Goal: Information Seeking & Learning: Find specific fact

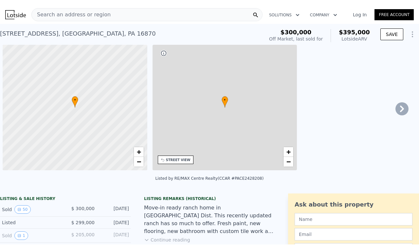
scroll to position [0, 3]
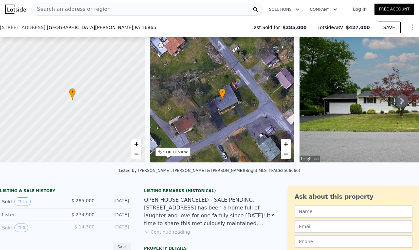
scroll to position [63, 0]
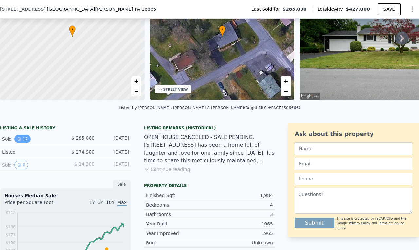
click at [19, 141] on icon "View historical data" at bounding box center [19, 139] width 4 height 4
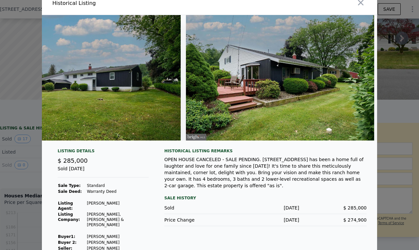
scroll to position [0, 2969]
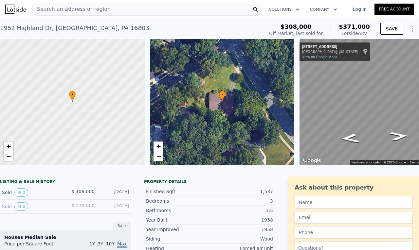
scroll to position [30, 0]
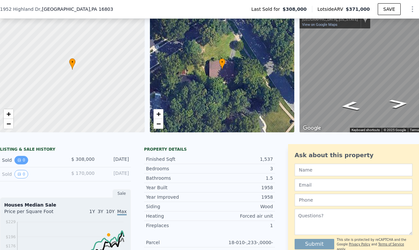
click at [24, 165] on button "0" at bounding box center [21, 160] width 14 height 9
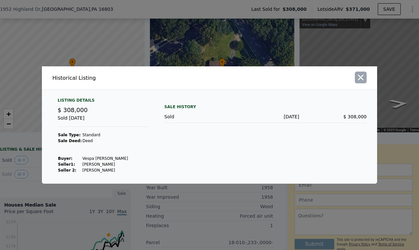
click at [361, 77] on icon "button" at bounding box center [361, 78] width 6 height 6
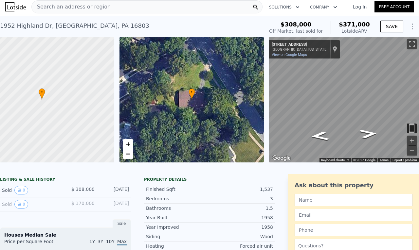
scroll to position [0, 0]
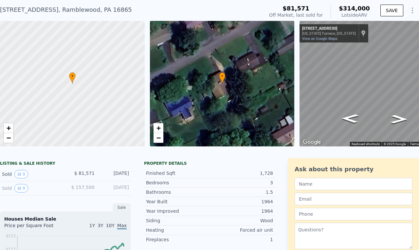
scroll to position [63, 0]
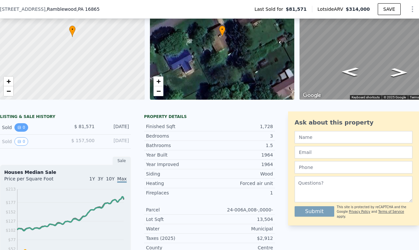
click at [18, 129] on icon "View historical data" at bounding box center [19, 127] width 3 height 3
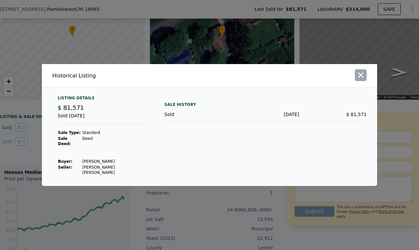
click at [365, 80] on button "button" at bounding box center [361, 75] width 12 height 12
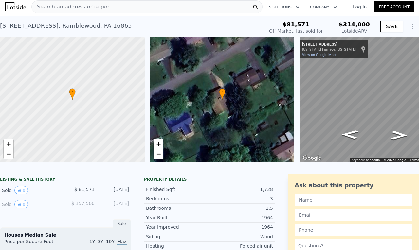
scroll to position [0, 0]
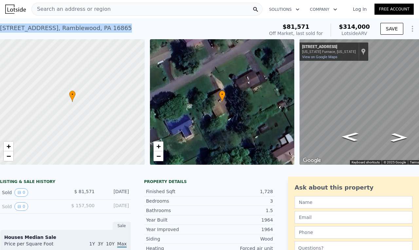
drag, startPoint x: 121, startPoint y: 28, endPoint x: 0, endPoint y: 29, distance: 121.2
click at [0, 29] on div "[STREET_ADDRESS] Sold [DATE] for $81,571 (~ARV $314k )" at bounding box center [130, 30] width 261 height 18
copy div "[STREET_ADDRESS]"
